Goal: Find contact information: Find contact information

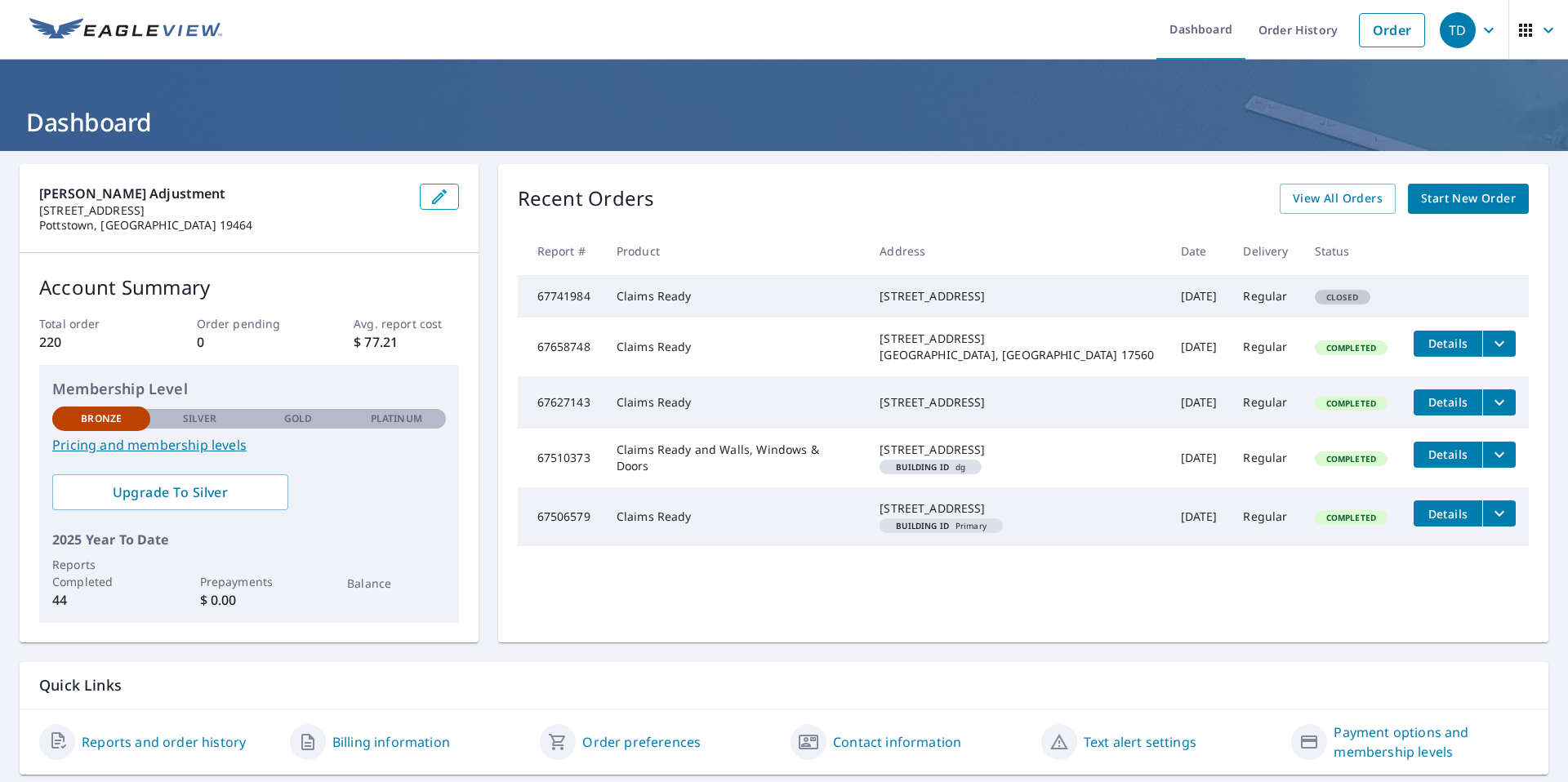
scroll to position [48, 0]
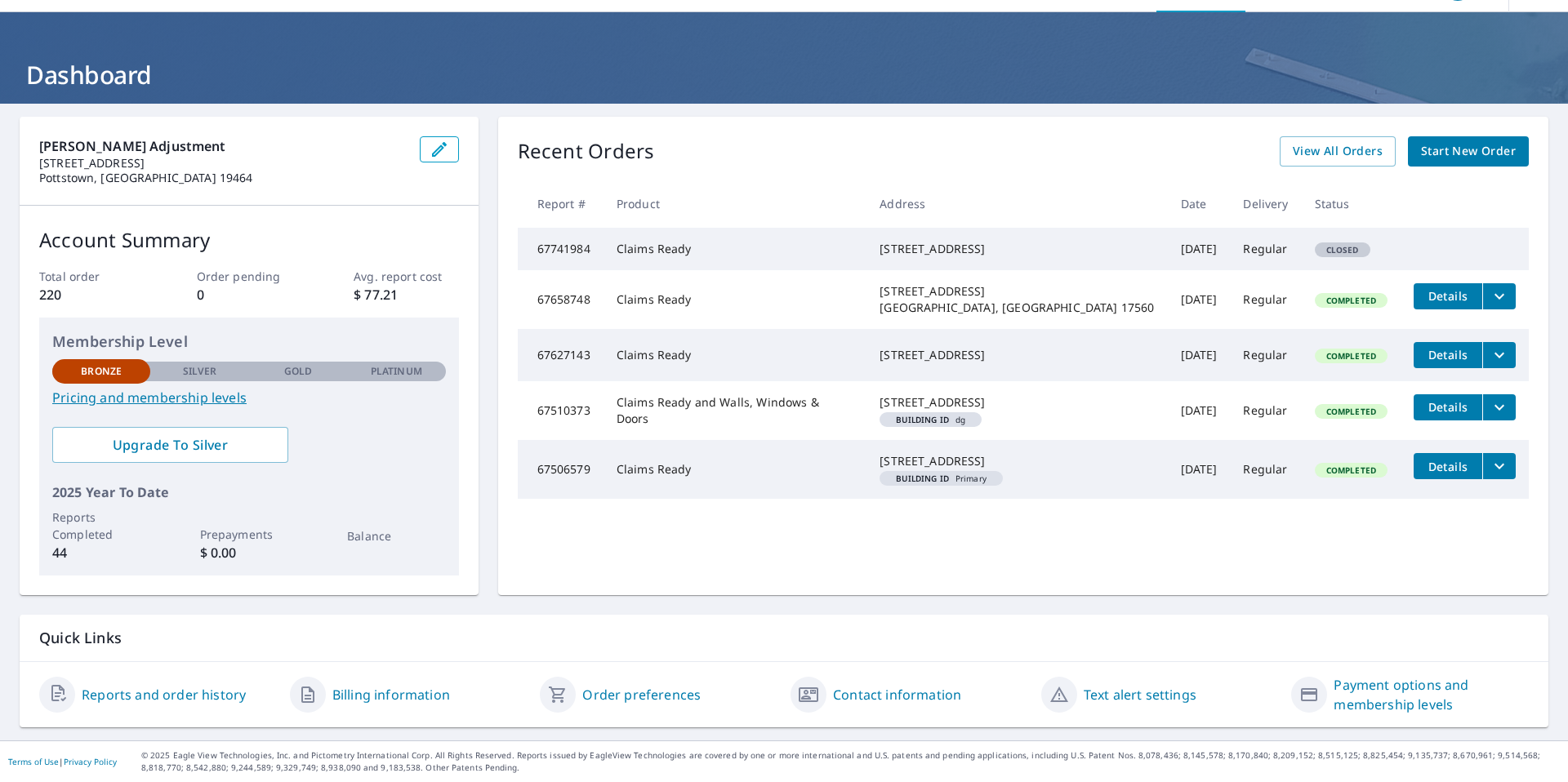
click at [862, 691] on link "Contact information" at bounding box center [898, 695] width 129 height 19
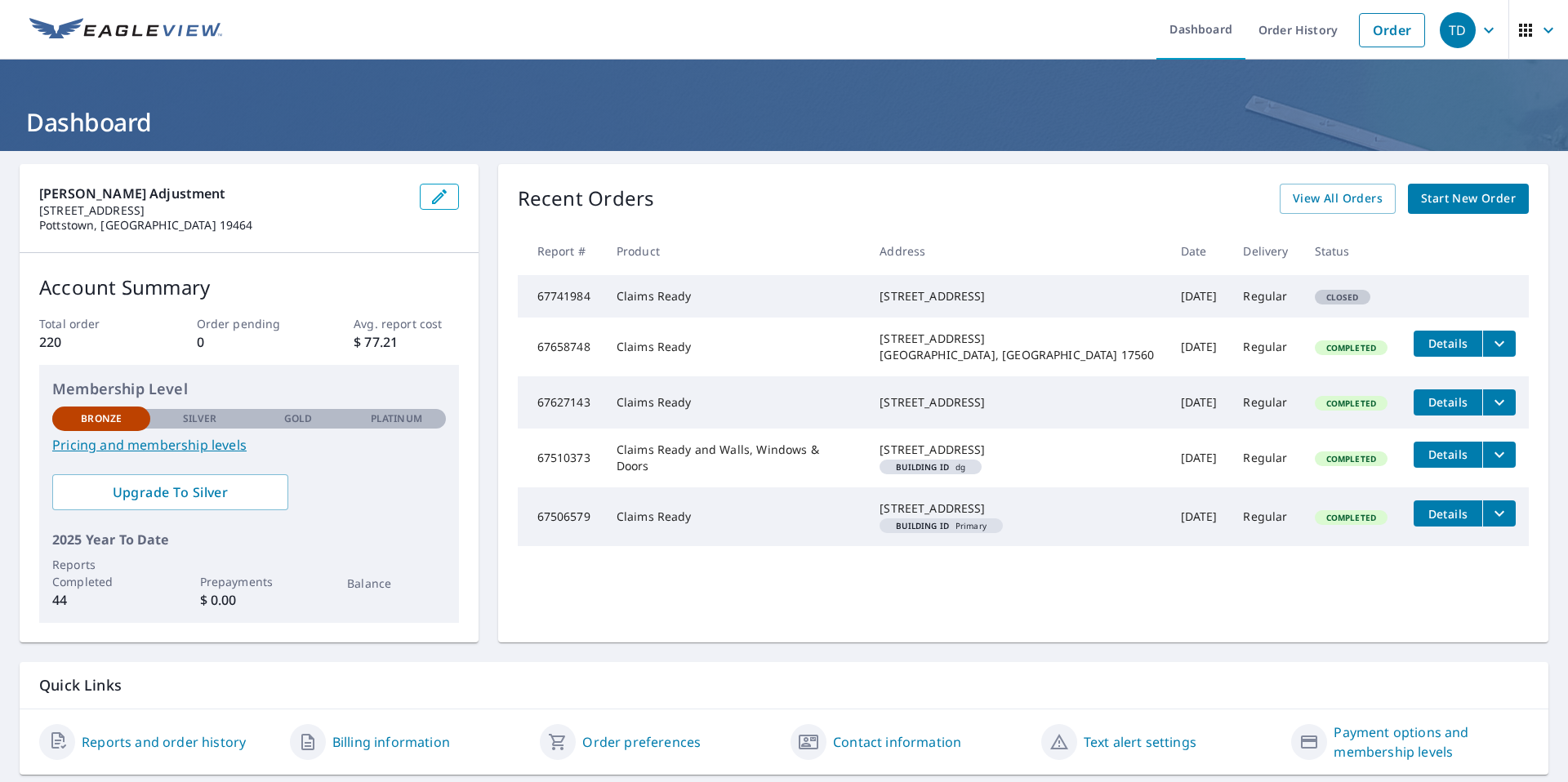
click at [1545, 26] on icon "button" at bounding box center [1549, 30] width 19 height 19
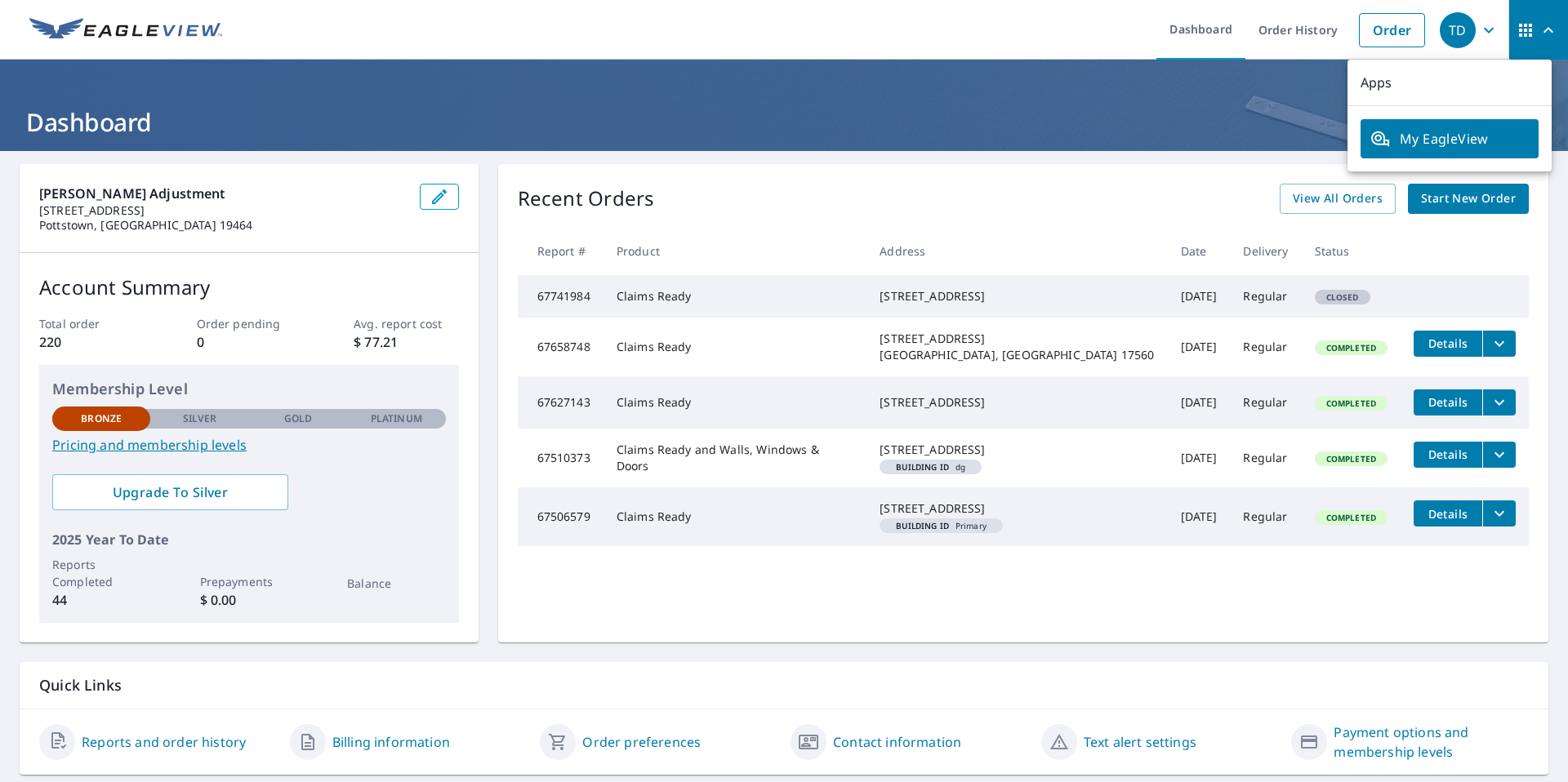
click at [1479, 27] on icon "button" at bounding box center [1489, 30] width 19 height 19
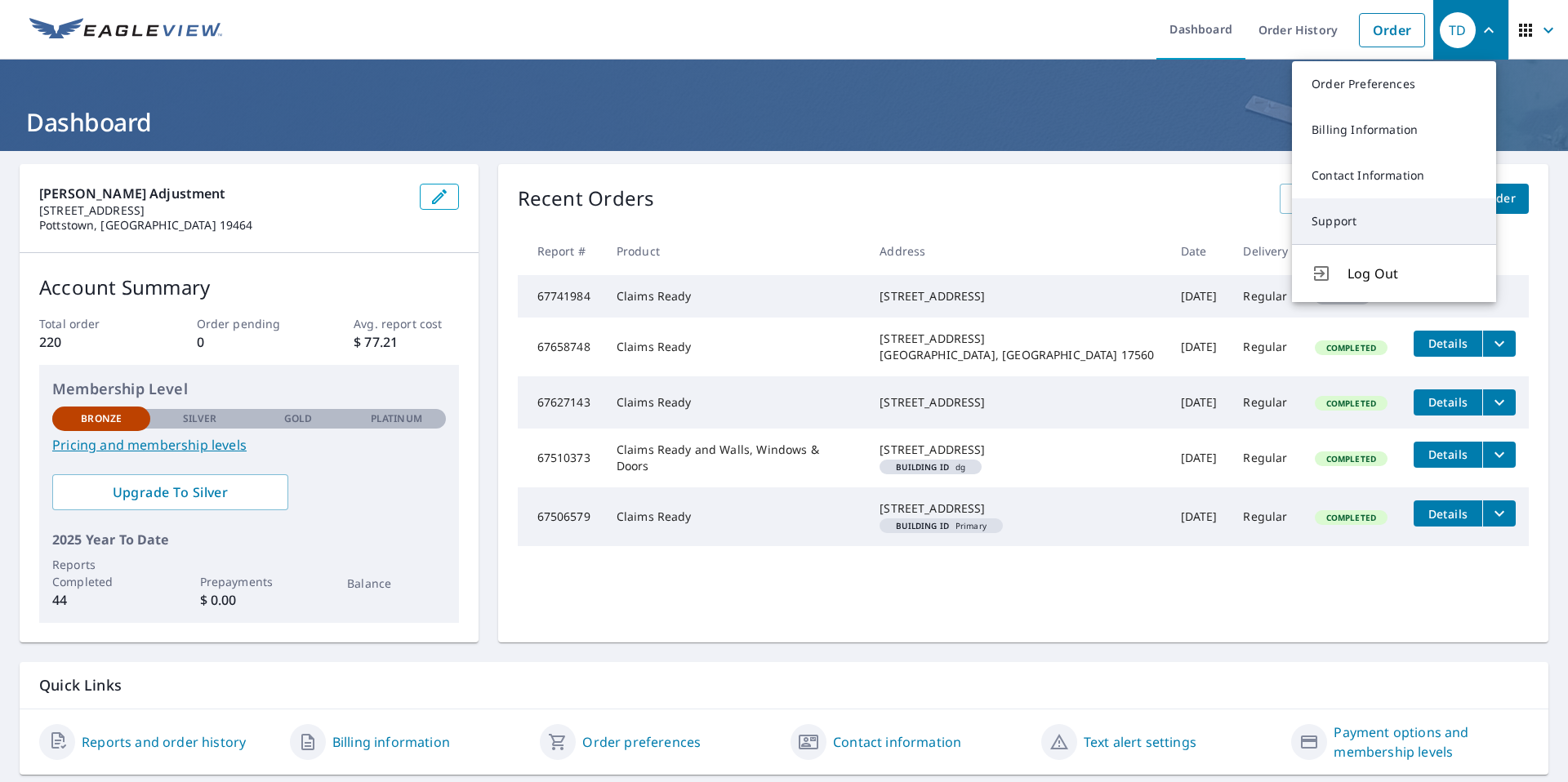
click at [1375, 214] on link "Support" at bounding box center [1394, 221] width 204 height 46
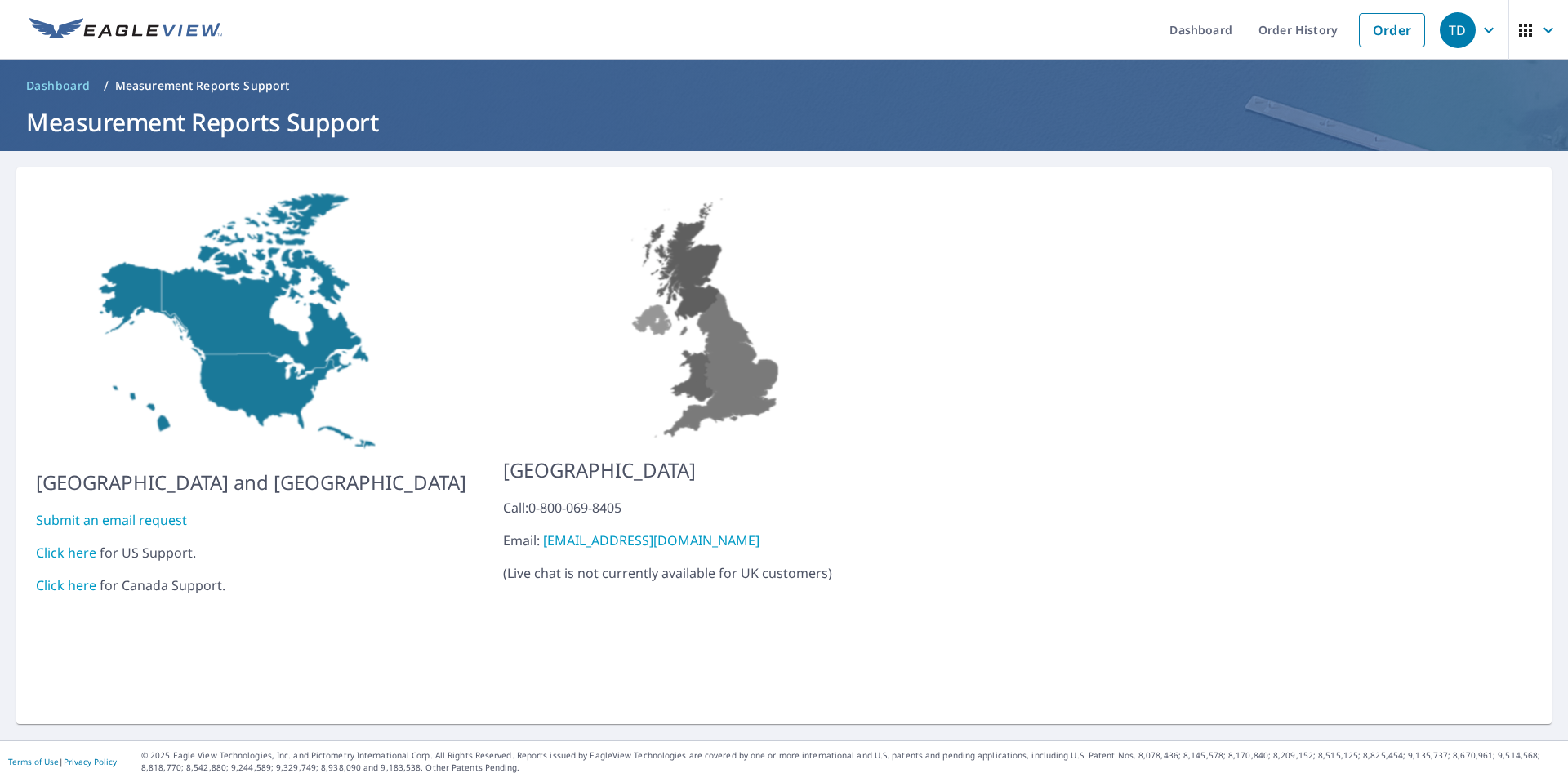
click at [70, 544] on link "Click here" at bounding box center [66, 553] width 61 height 18
click at [1484, 28] on icon "button" at bounding box center [1489, 30] width 10 height 5
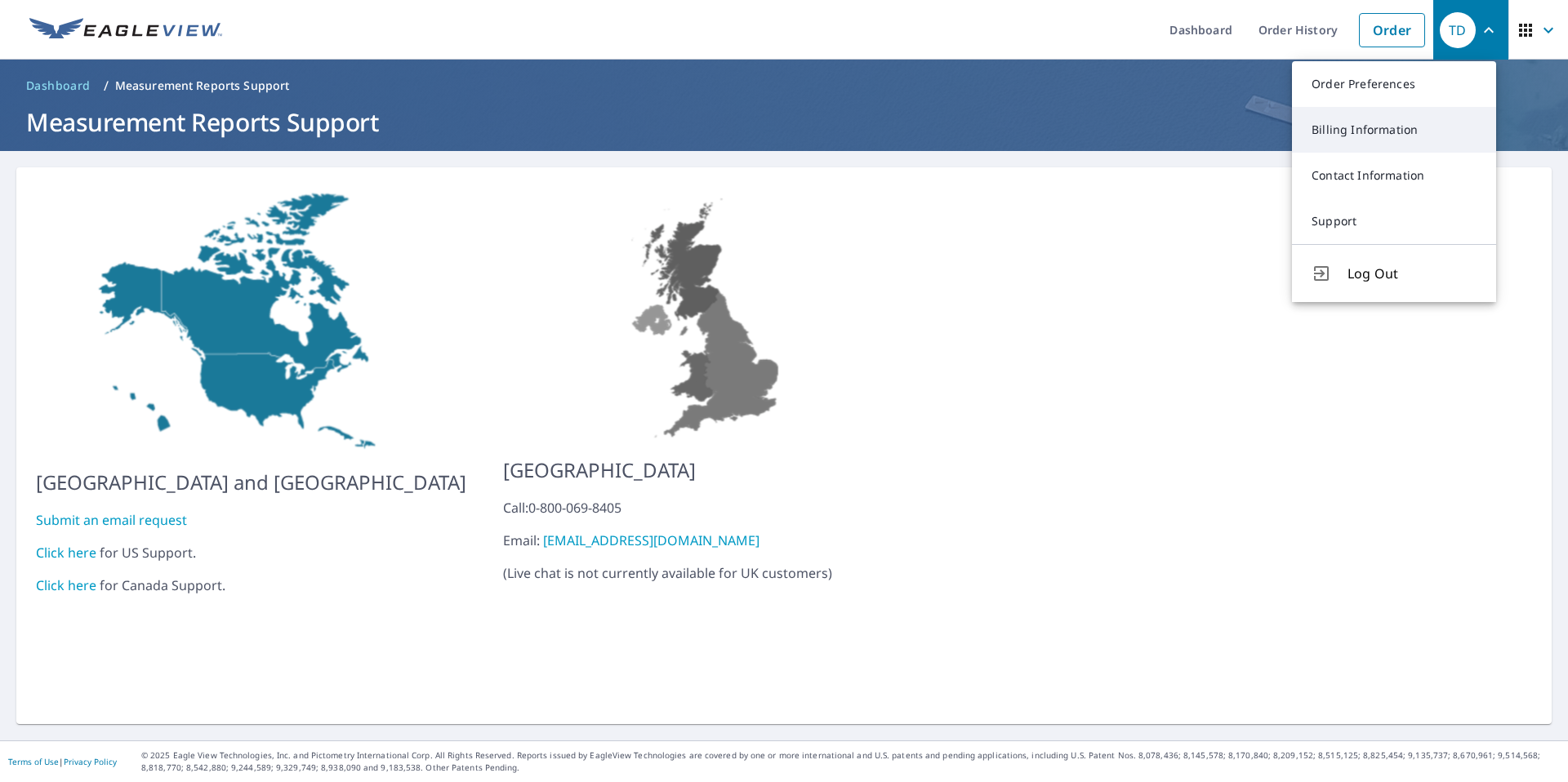
click at [1364, 129] on link "Billing Information" at bounding box center [1394, 129] width 204 height 46
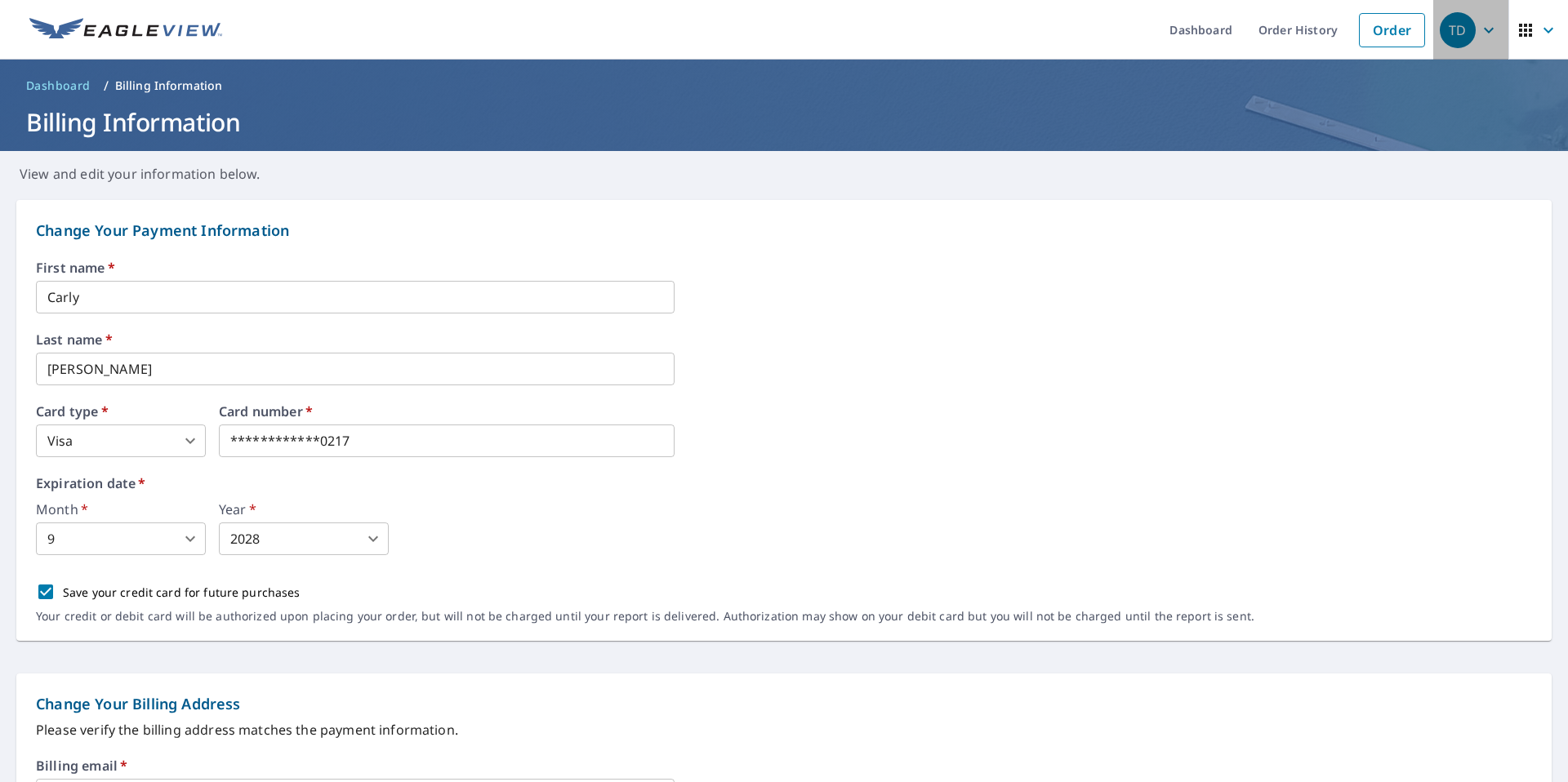
click at [1484, 30] on icon "button" at bounding box center [1489, 30] width 10 height 5
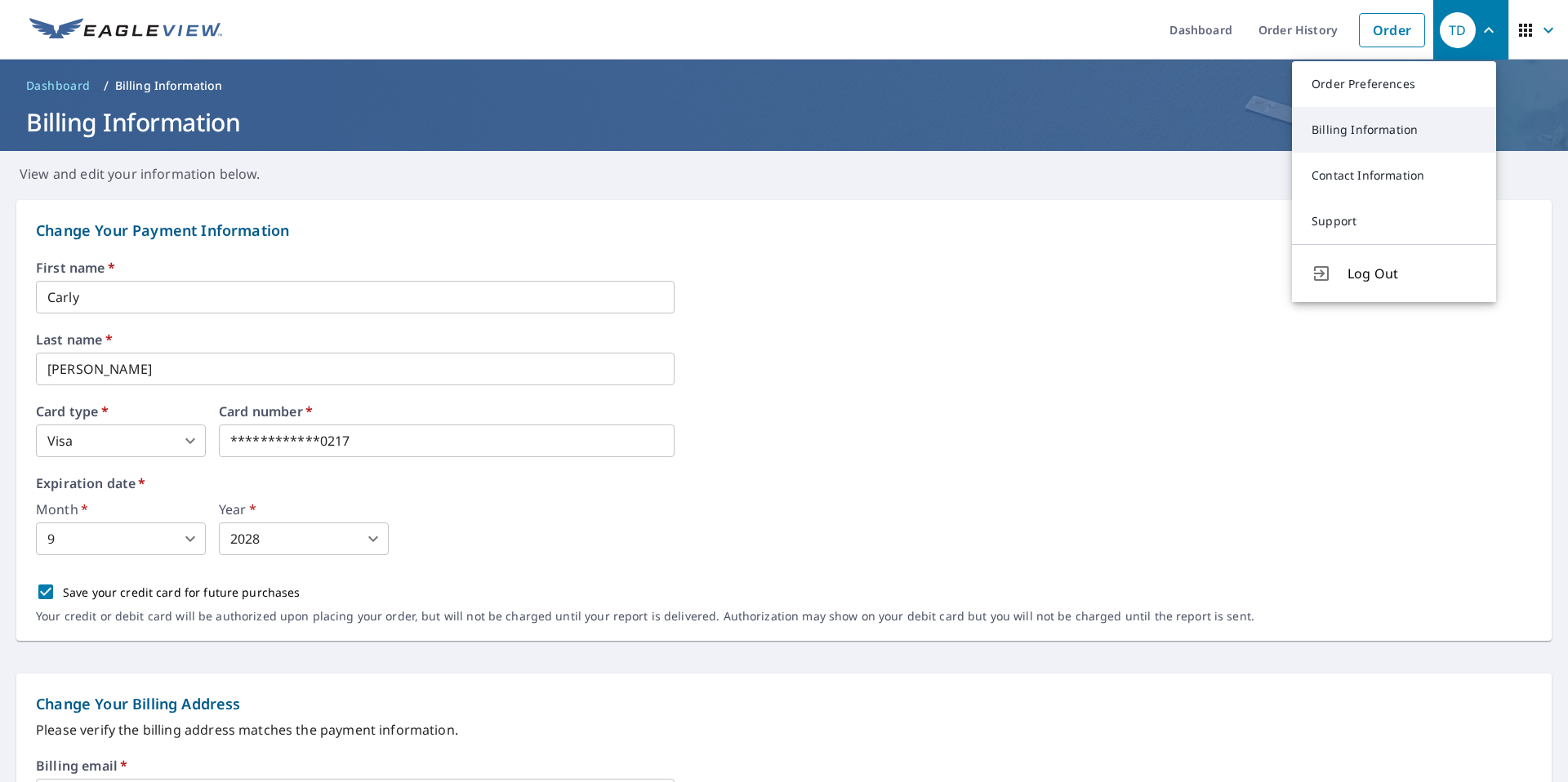
click at [1357, 135] on link "Billing Information" at bounding box center [1394, 129] width 204 height 46
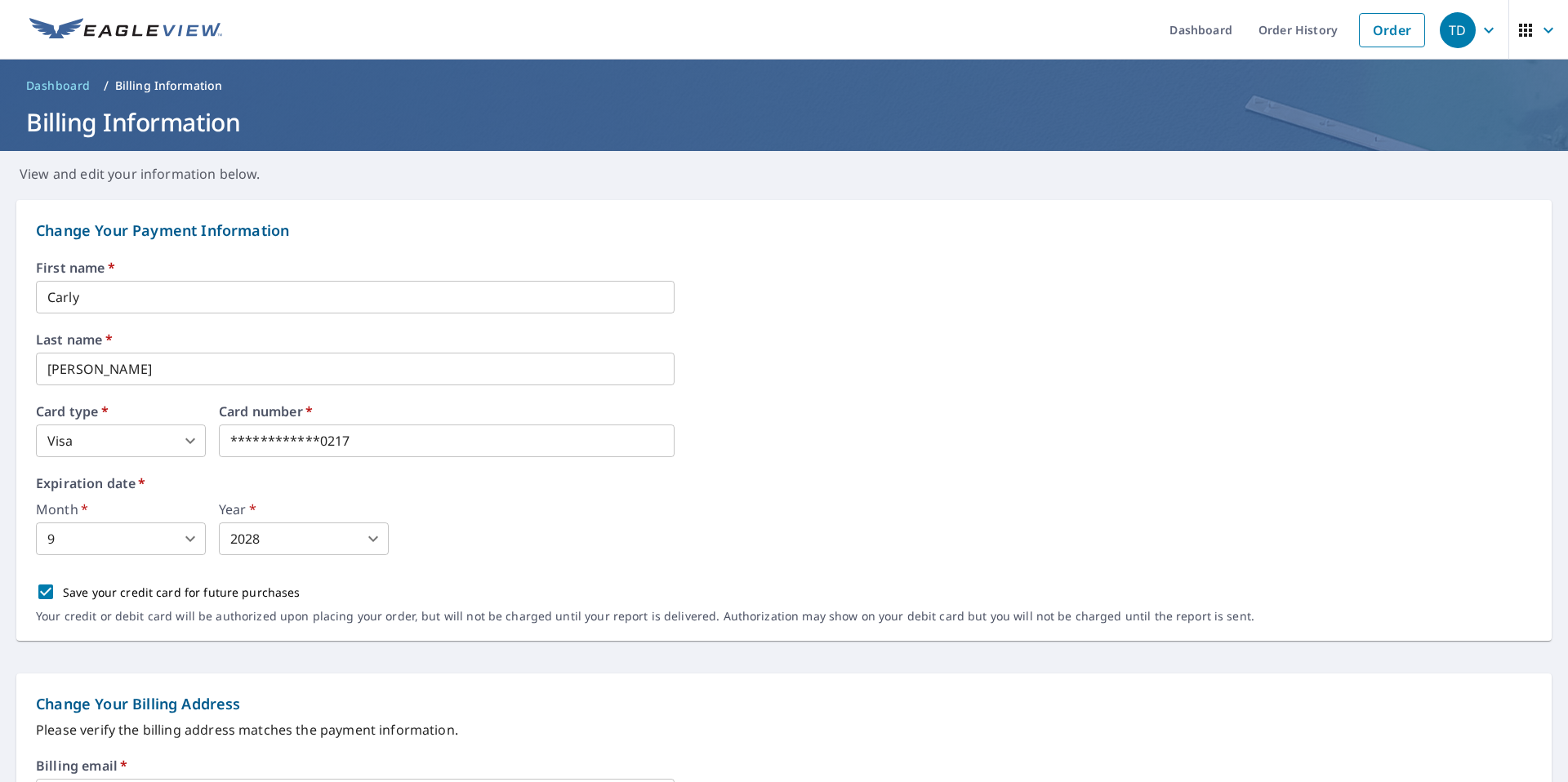
click at [1479, 30] on icon "button" at bounding box center [1489, 30] width 19 height 19
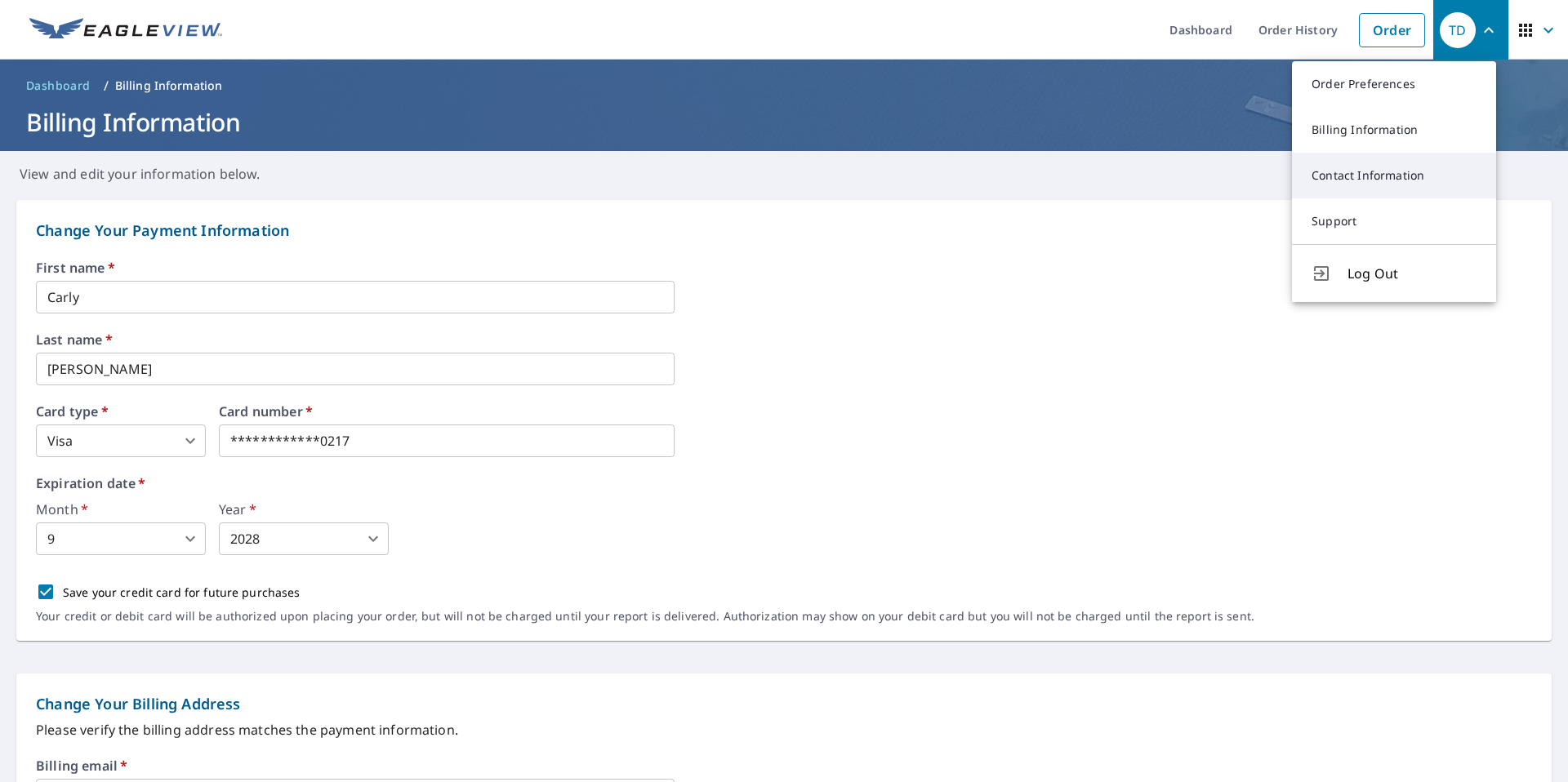
click at [1381, 179] on link "Contact Information" at bounding box center [1394, 175] width 204 height 46
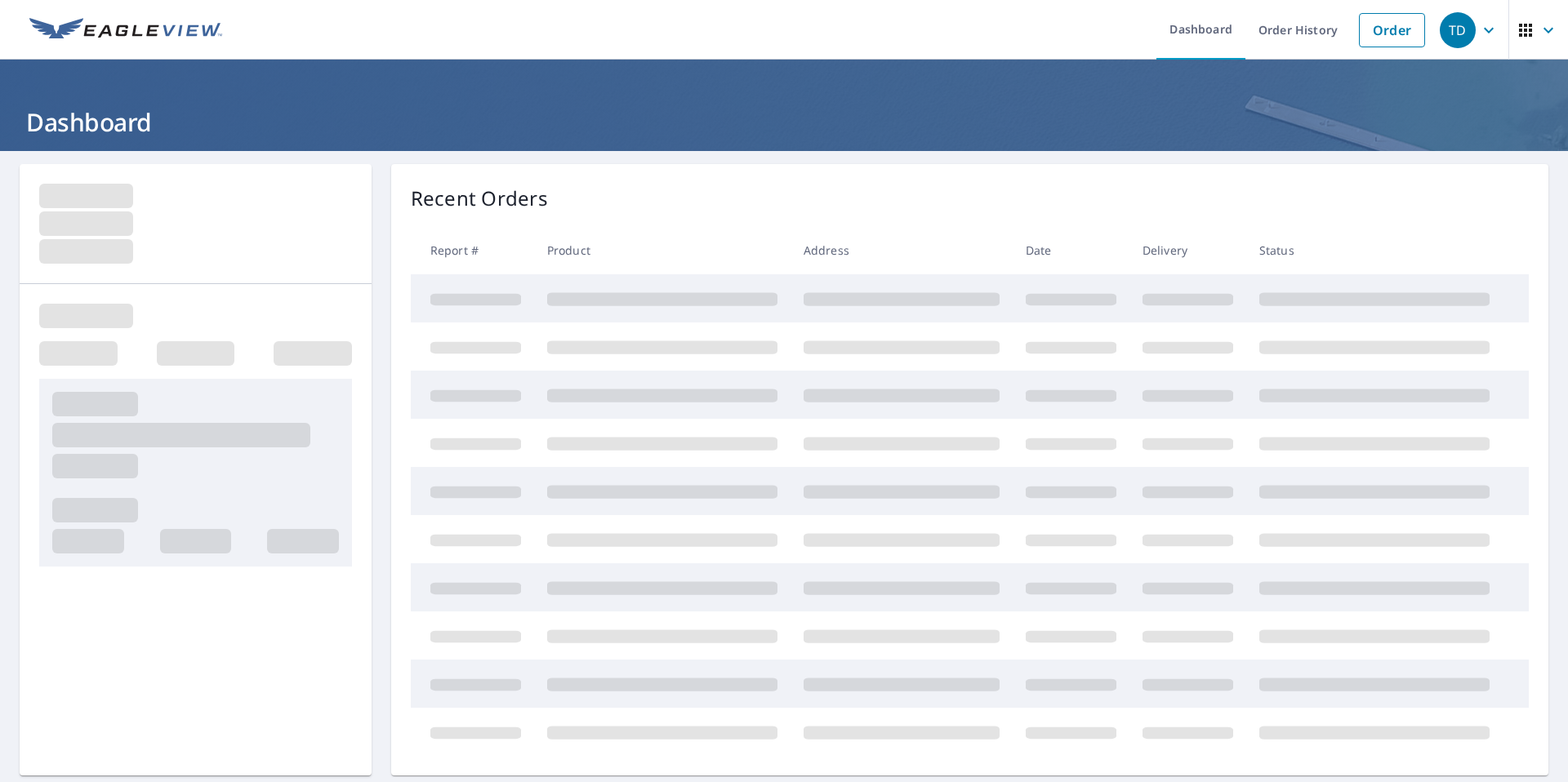
click at [1484, 32] on icon "button" at bounding box center [1489, 30] width 10 height 5
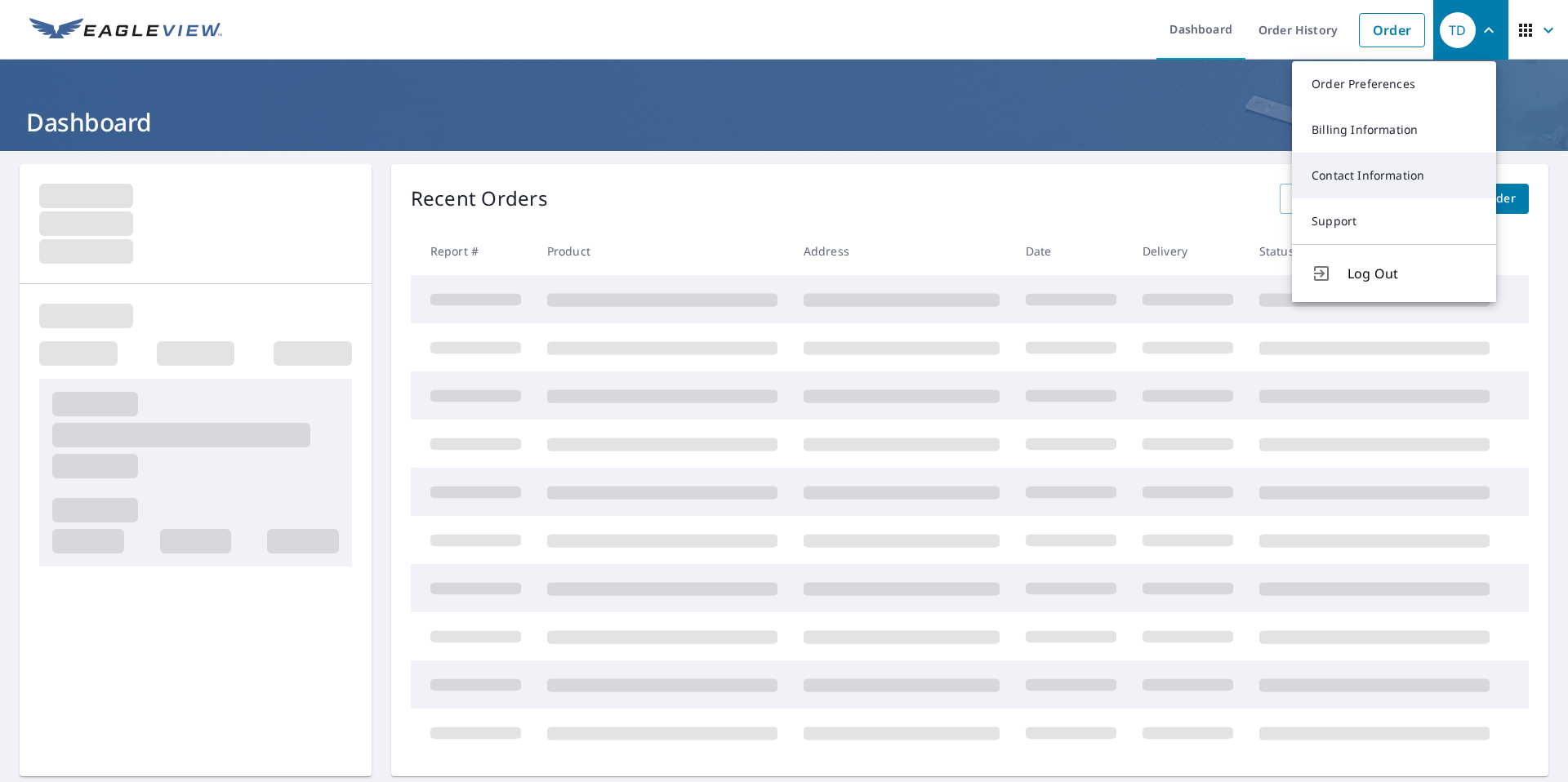
click at [1389, 186] on link "Contact Information" at bounding box center [1394, 175] width 204 height 46
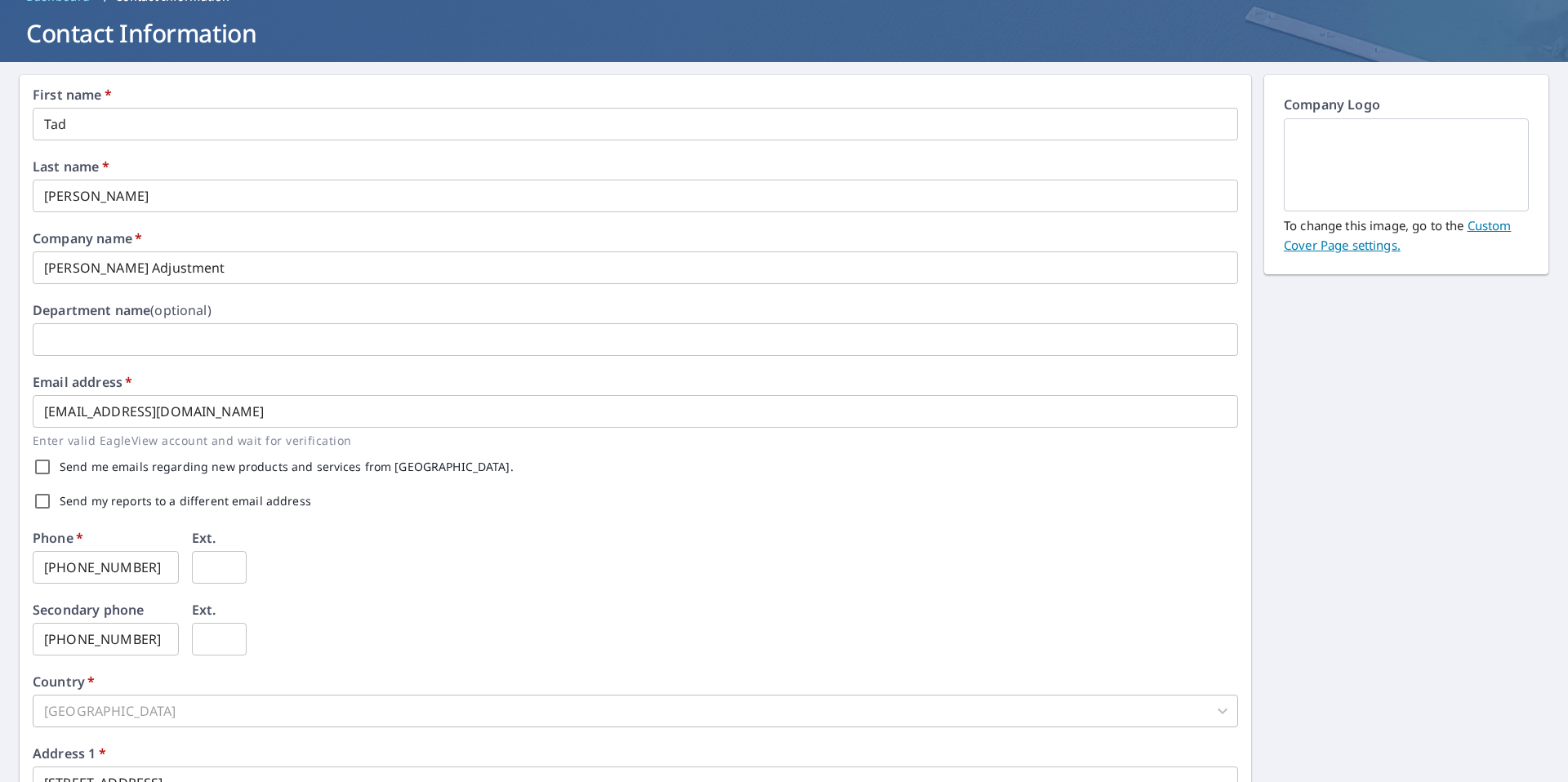
scroll to position [82, 0]
